Goal: Task Accomplishment & Management: Complete application form

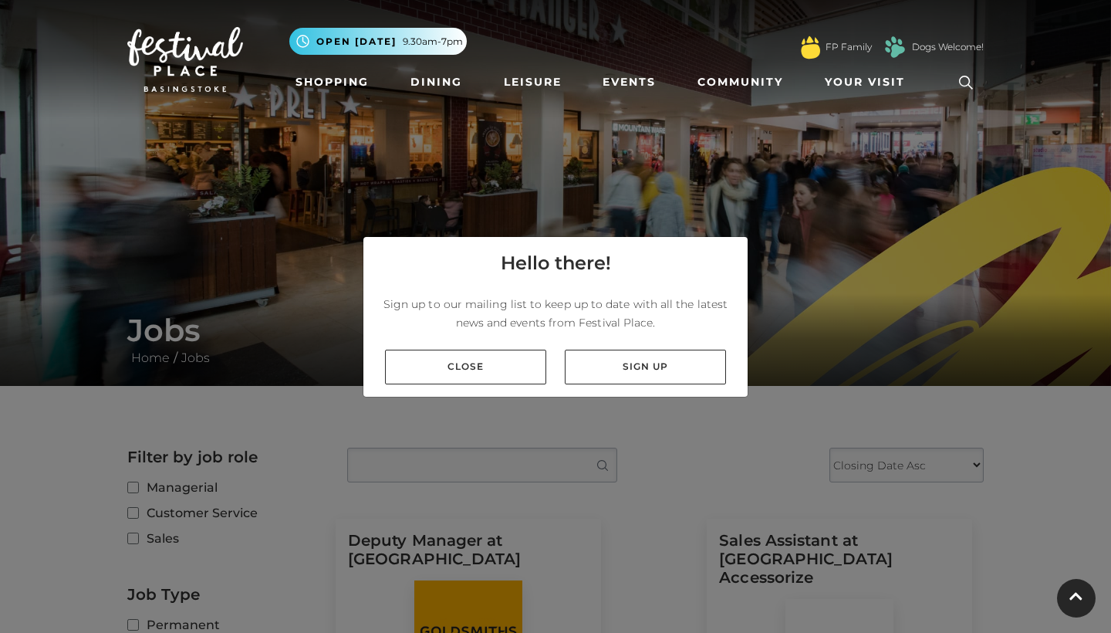
scroll to position [86, 0]
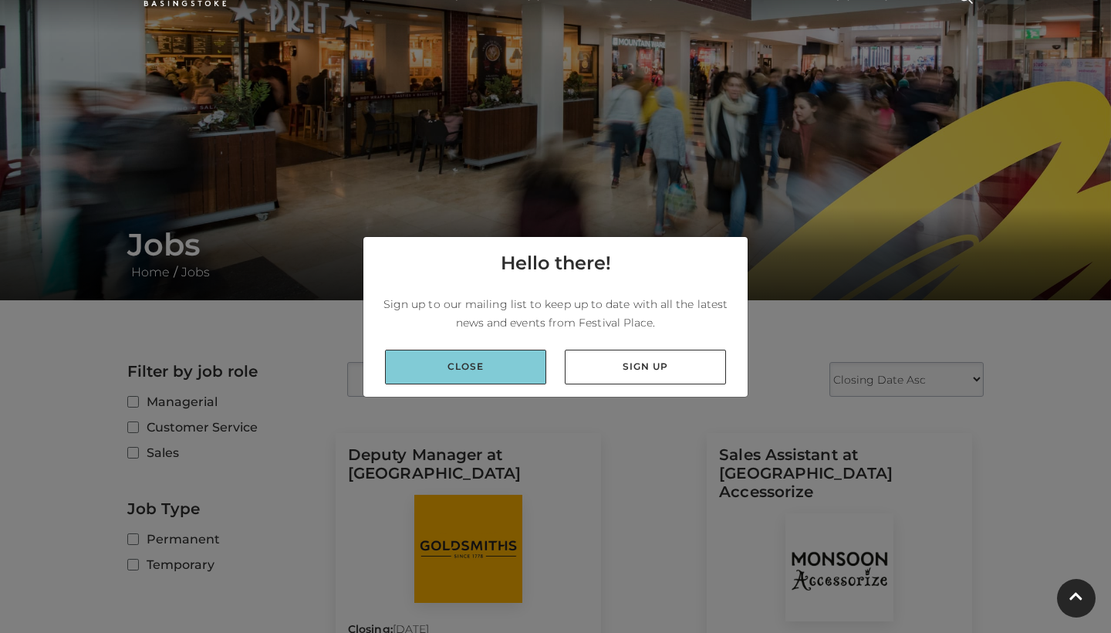
click at [467, 370] on link "Close" at bounding box center [465, 367] width 161 height 35
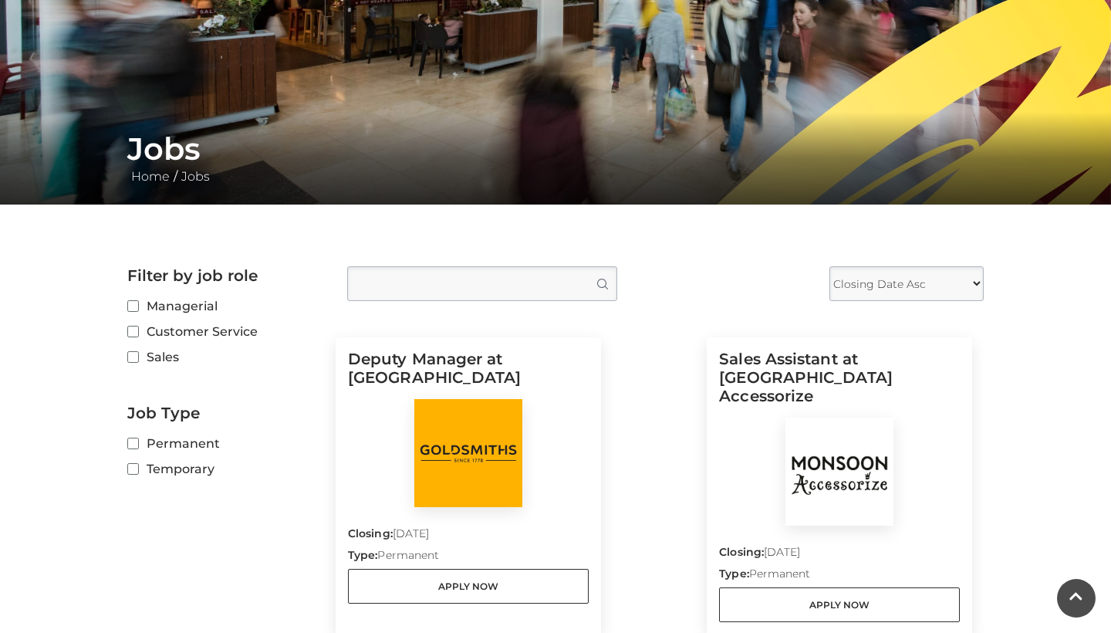
scroll to position [221, 0]
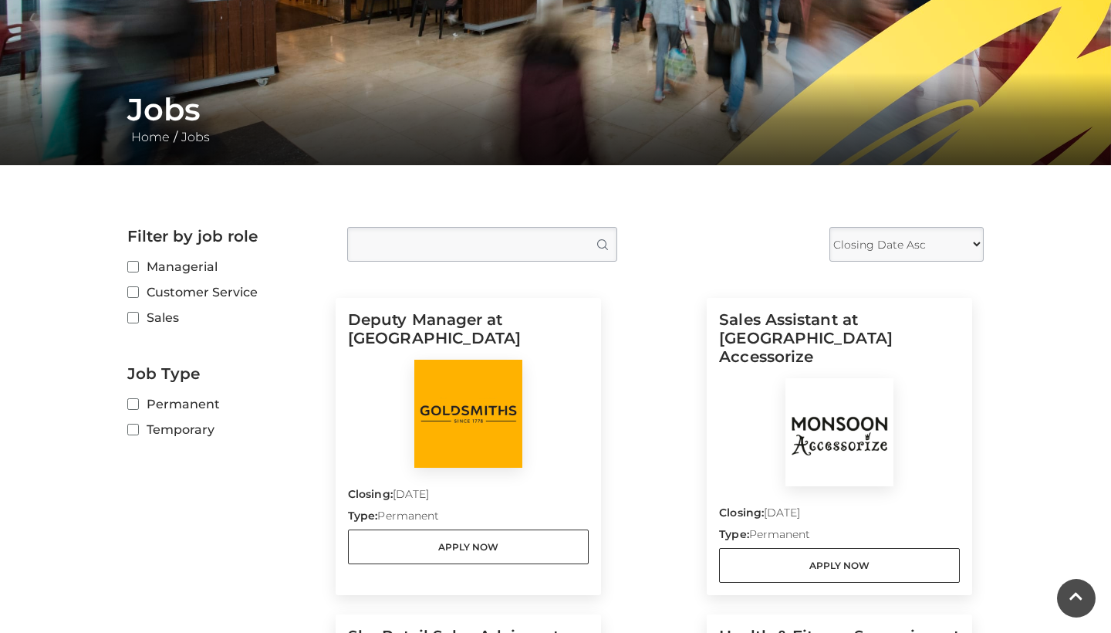
click at [183, 319] on label "Sales" at bounding box center [225, 317] width 197 height 19
click at [137, 319] on input "Sales" at bounding box center [132, 318] width 10 height 10
checkbox input "true"
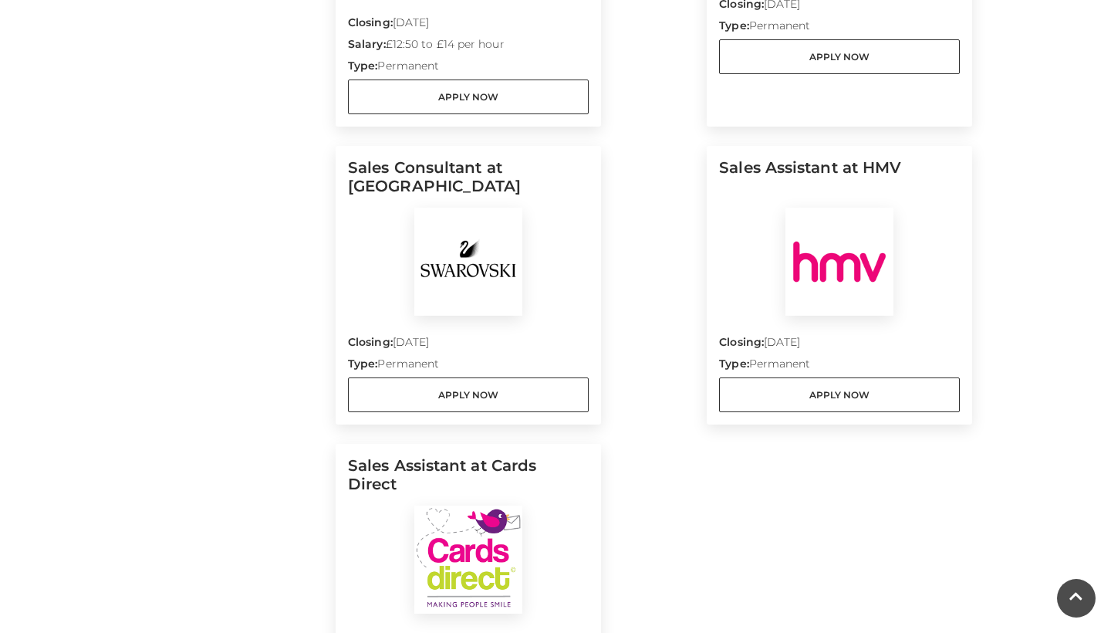
scroll to position [1748, 0]
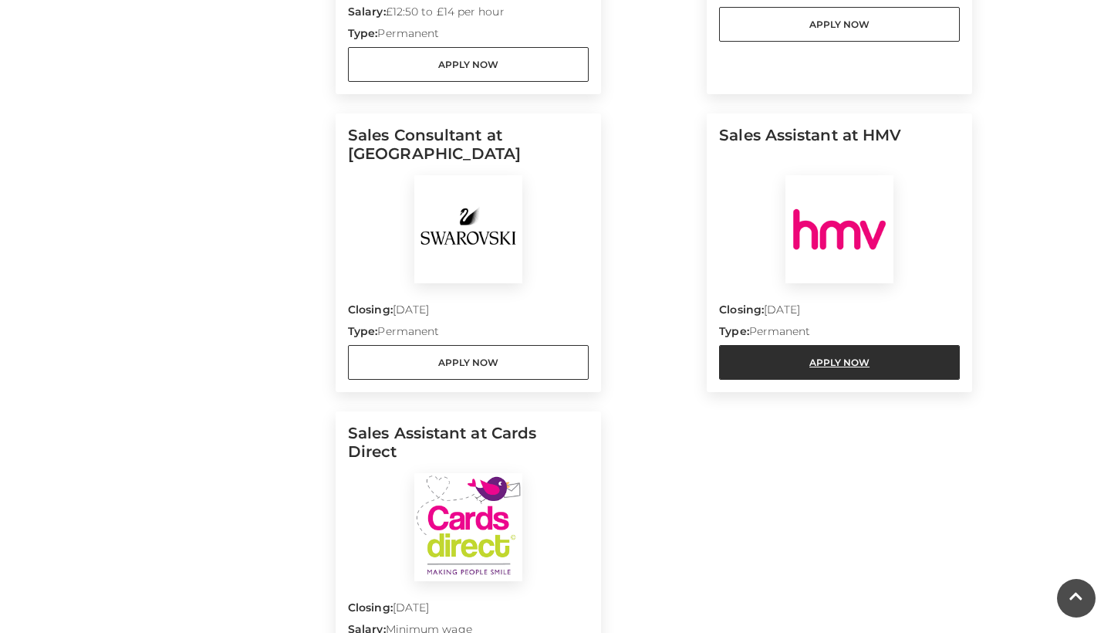
click at [795, 345] on link "Apply Now" at bounding box center [839, 362] width 241 height 35
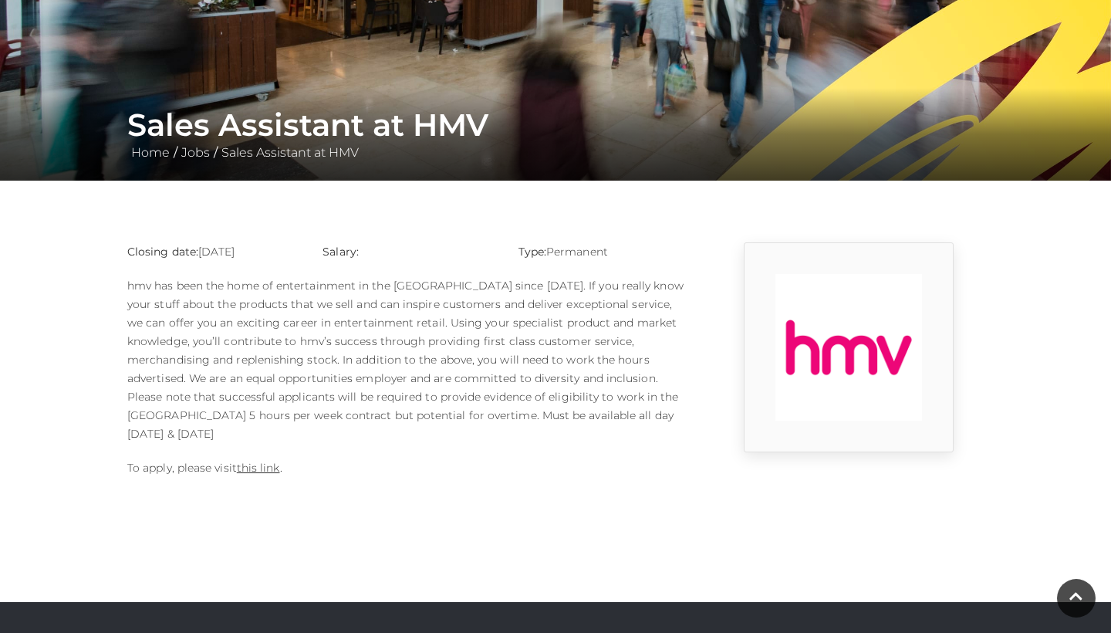
scroll to position [195, 0]
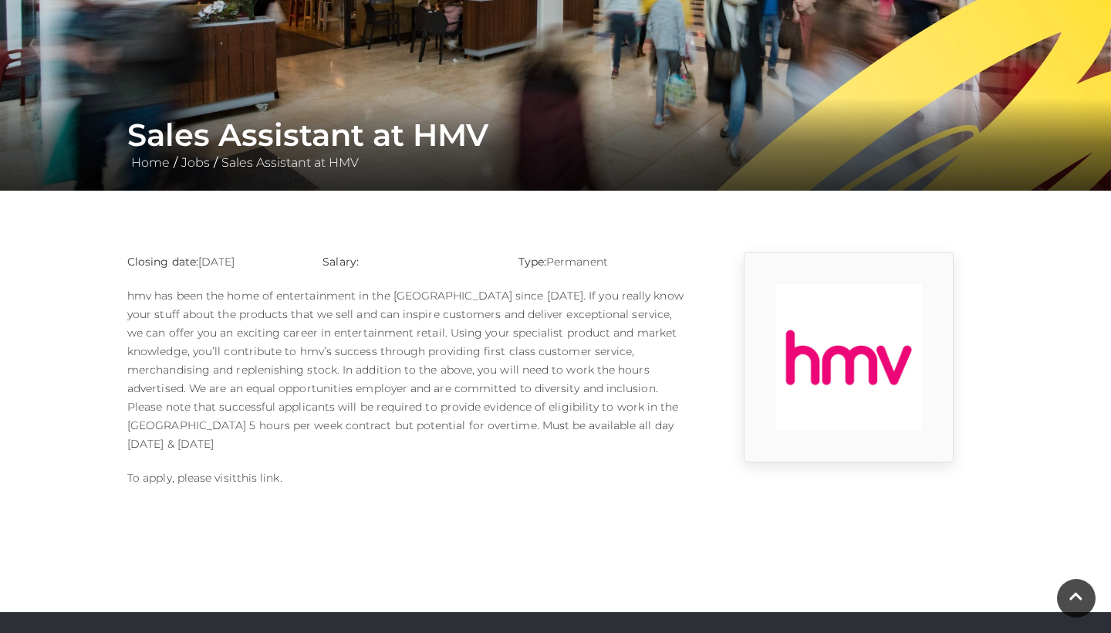
click at [264, 471] on link "this link" at bounding box center [258, 478] width 43 height 14
